Goal: Contribute content

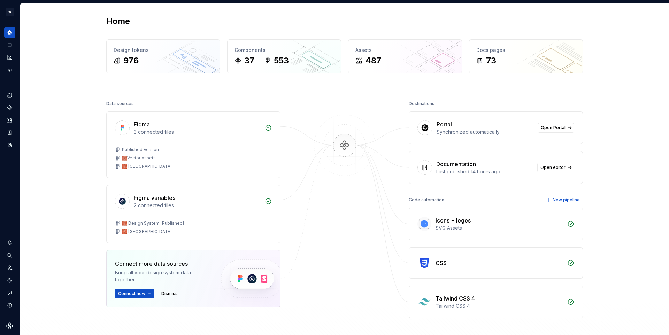
click at [616, 91] on div "Home Design tokens 976 Components 37 553 Assets 487 Docs pages 73 Data sources …" at bounding box center [344, 193] width 649 height 380
click at [10, 47] on icon "Documentation" at bounding box center [9, 45] width 3 height 5
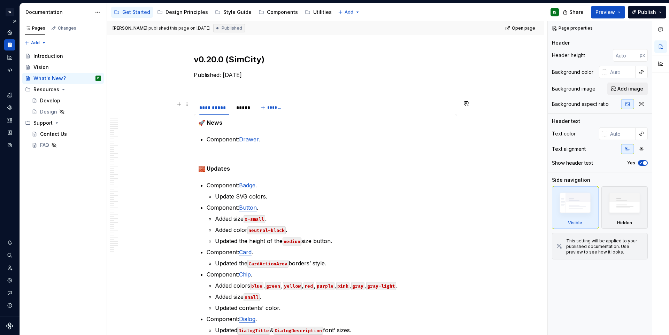
scroll to position [113, 0]
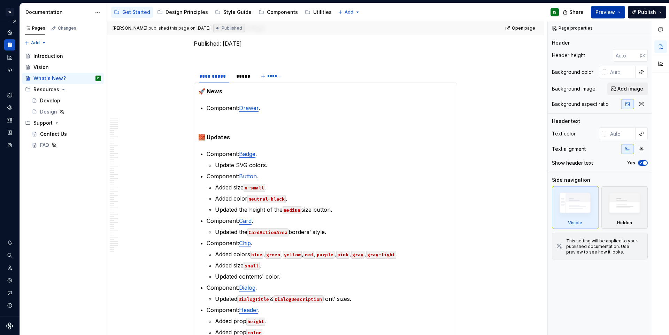
click at [623, 15] on button "Preview" at bounding box center [608, 12] width 34 height 13
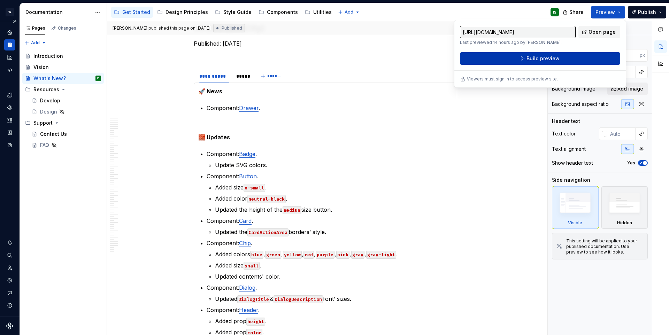
click at [560, 59] on button "Build preview" at bounding box center [540, 58] width 160 height 13
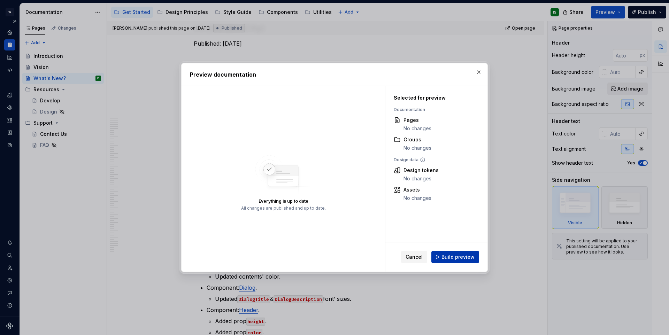
click at [464, 262] on button "Build preview" at bounding box center [455, 257] width 48 height 13
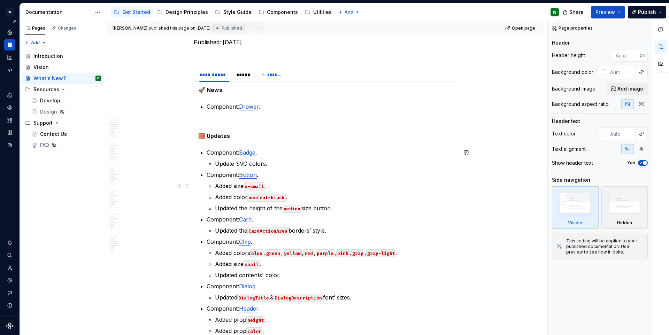
scroll to position [116, 0]
click at [618, 12] on button "Preview" at bounding box center [608, 12] width 34 height 13
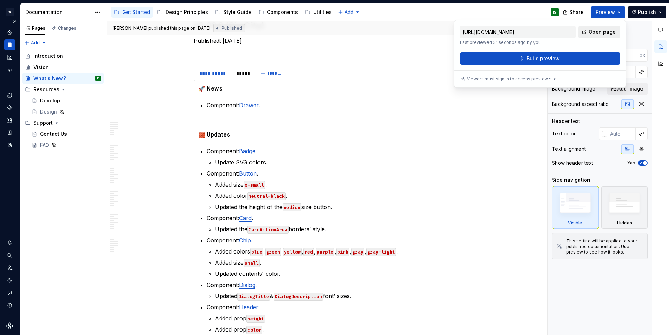
click at [595, 33] on span "Open page" at bounding box center [602, 32] width 27 height 7
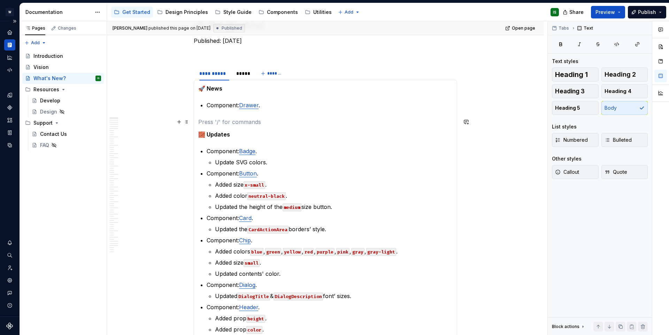
click at [226, 122] on p at bounding box center [325, 122] width 254 height 8
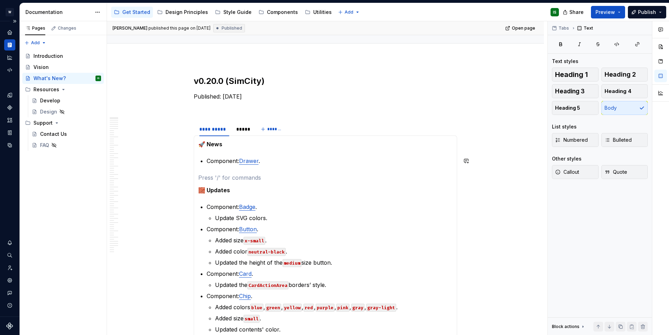
scroll to position [59, 0]
click at [221, 111] on p at bounding box center [325, 110] width 263 height 8
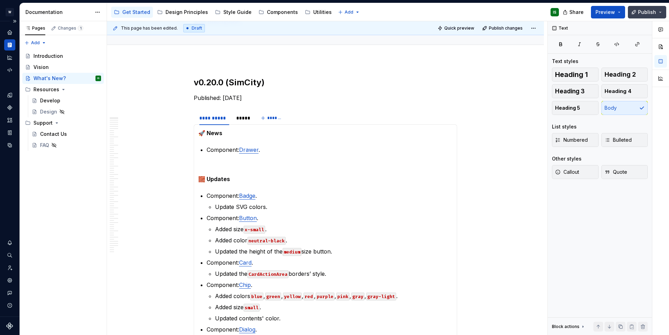
click at [645, 11] on span "Publish" at bounding box center [647, 12] width 18 height 7
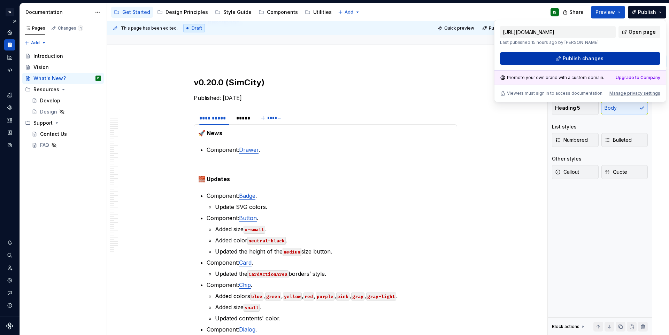
click at [589, 56] on span "Publish changes" at bounding box center [583, 58] width 41 height 7
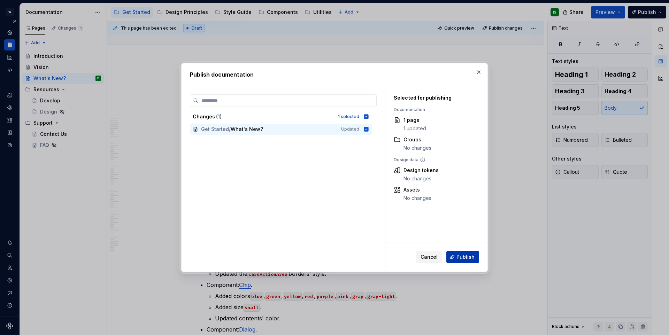
click at [460, 255] on span "Publish" at bounding box center [465, 257] width 18 height 7
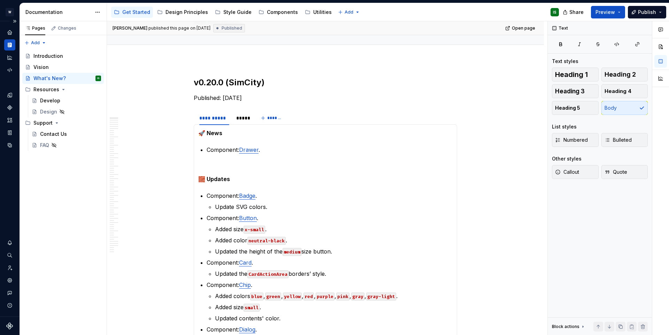
type textarea "*"
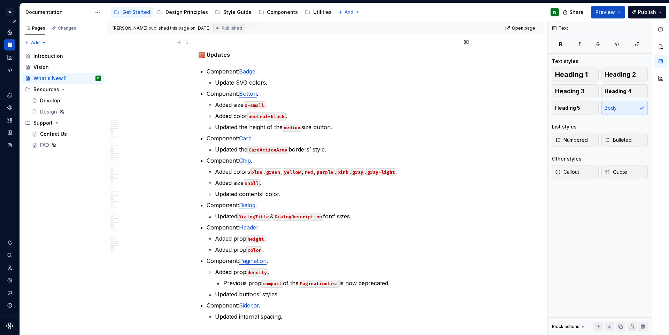
scroll to position [204, 0]
